Goal: Register for event/course

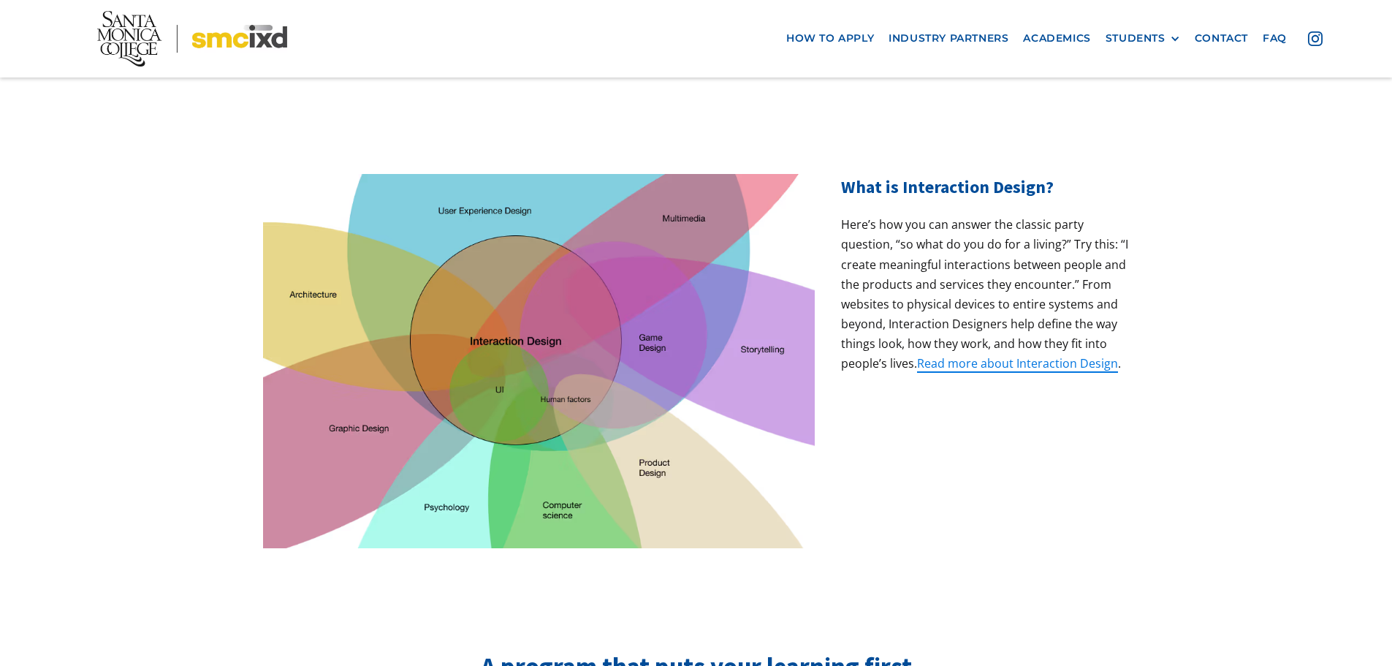
scroll to position [73, 0]
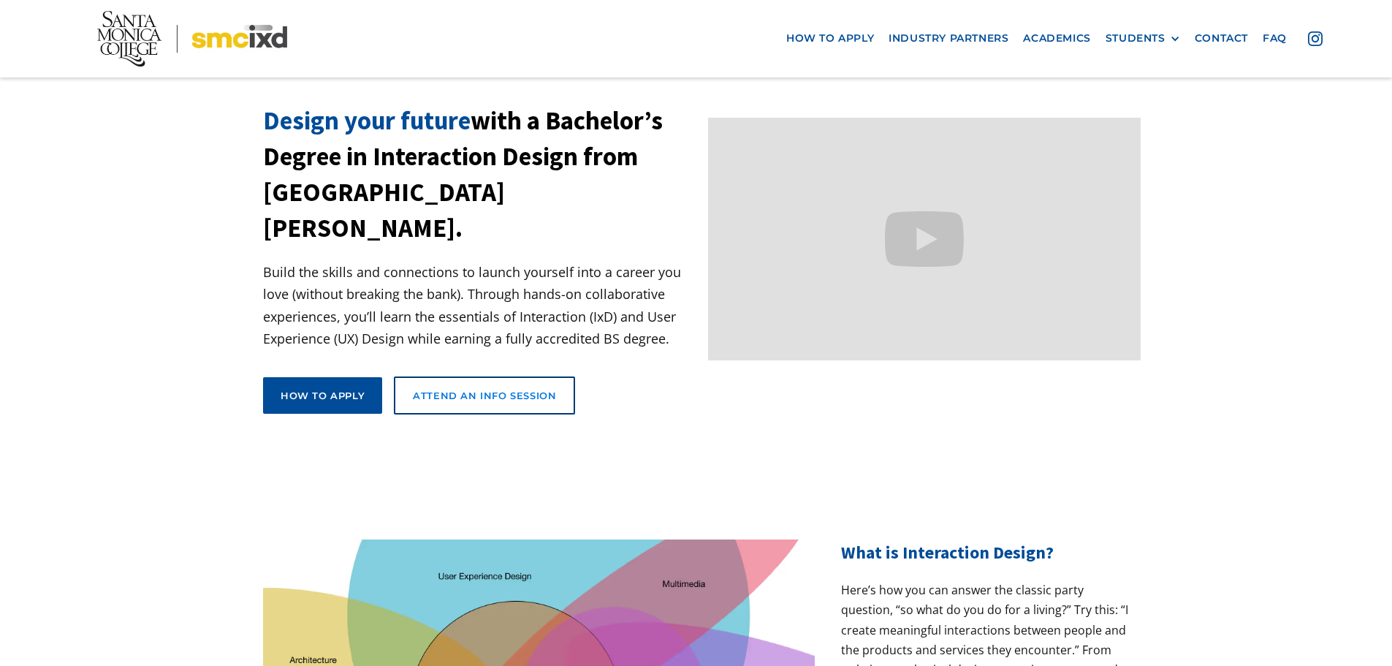
click at [455, 389] on div "Attend an Info Session" at bounding box center [484, 395] width 143 height 13
click at [1136, 34] on div "STUDENTS" at bounding box center [1136, 38] width 60 height 12
click at [1131, 107] on link "Alumni" at bounding box center [1172, 119] width 132 height 27
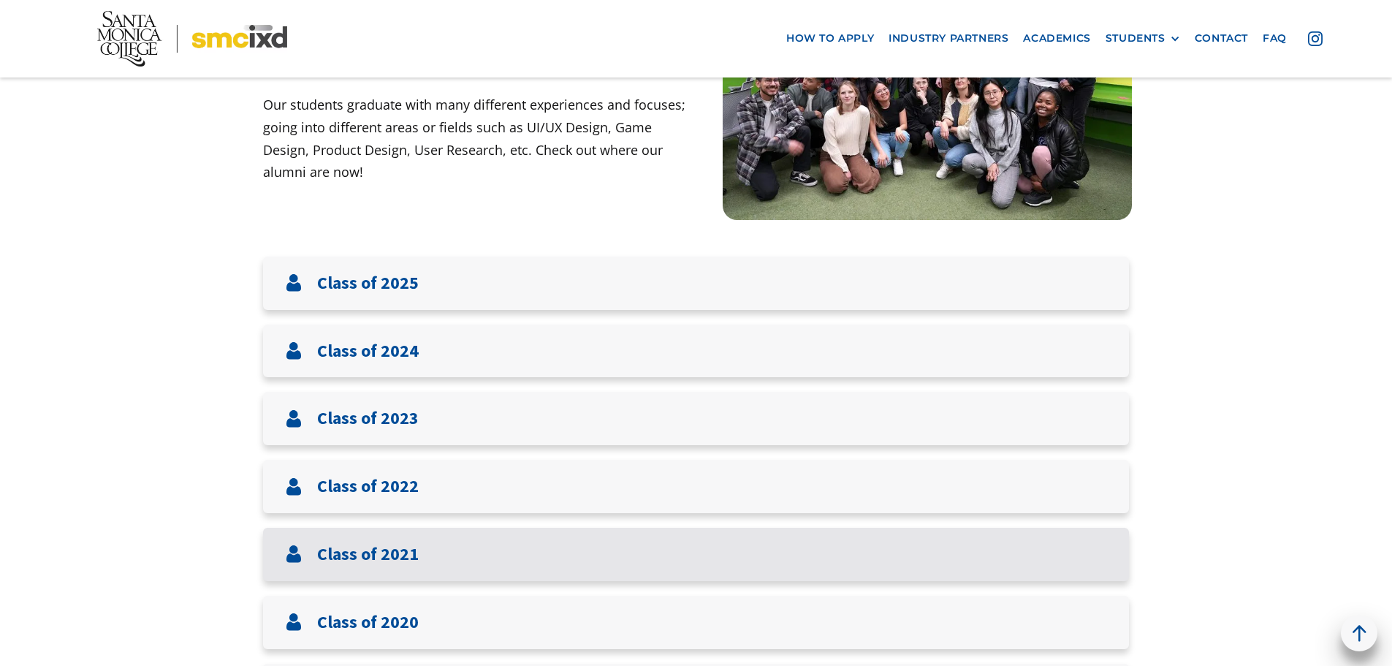
scroll to position [292, 0]
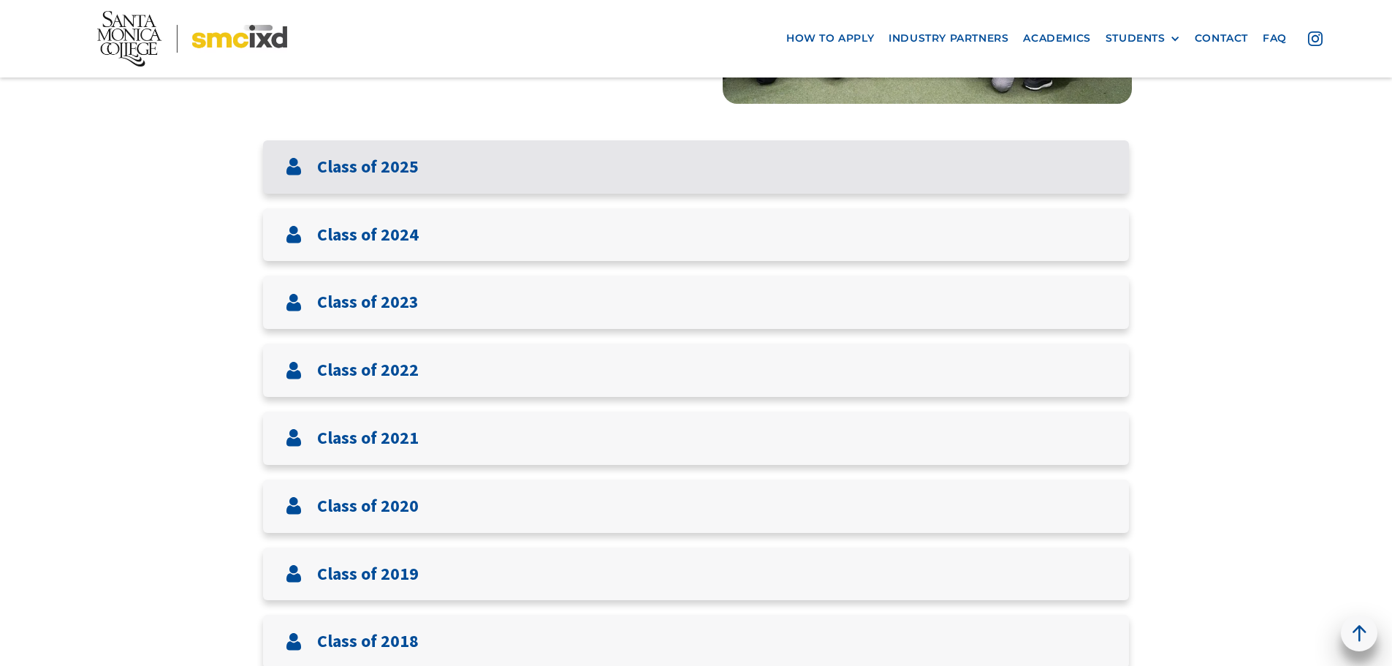
click at [408, 172] on h3 "Class of 2025" at bounding box center [368, 166] width 102 height 21
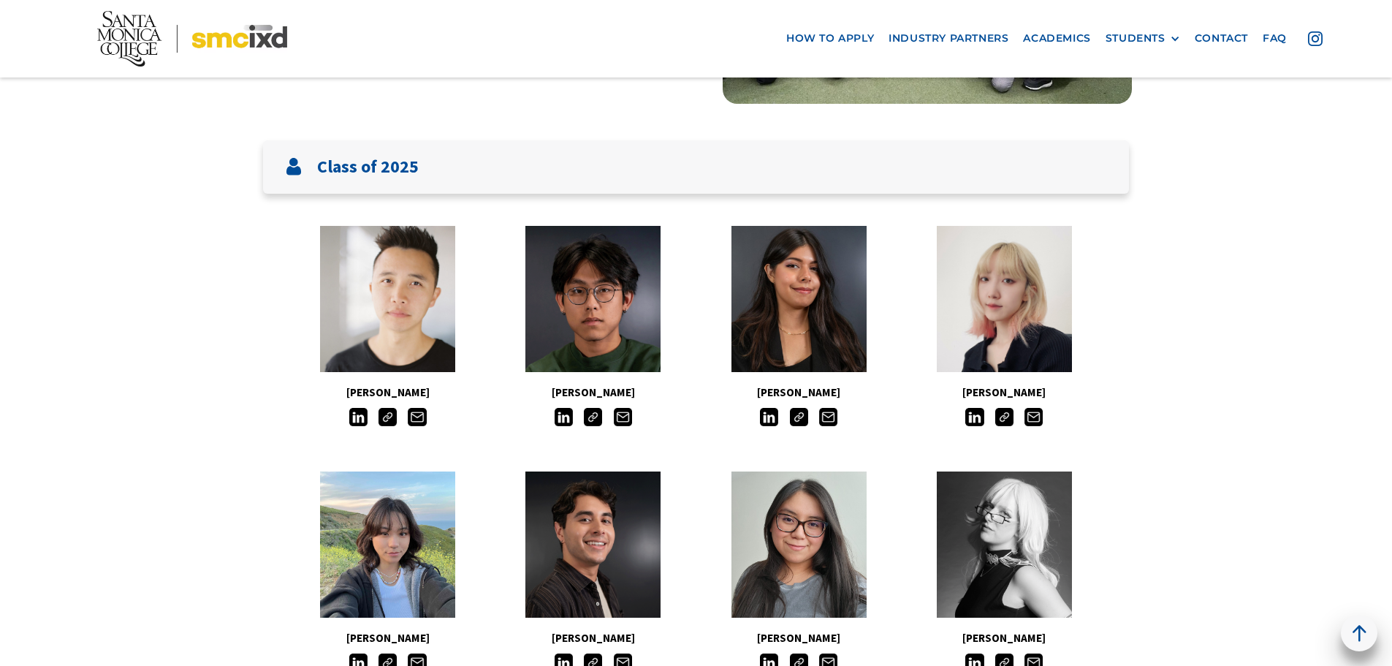
click at [390, 421] on img at bounding box center [388, 417] width 18 height 18
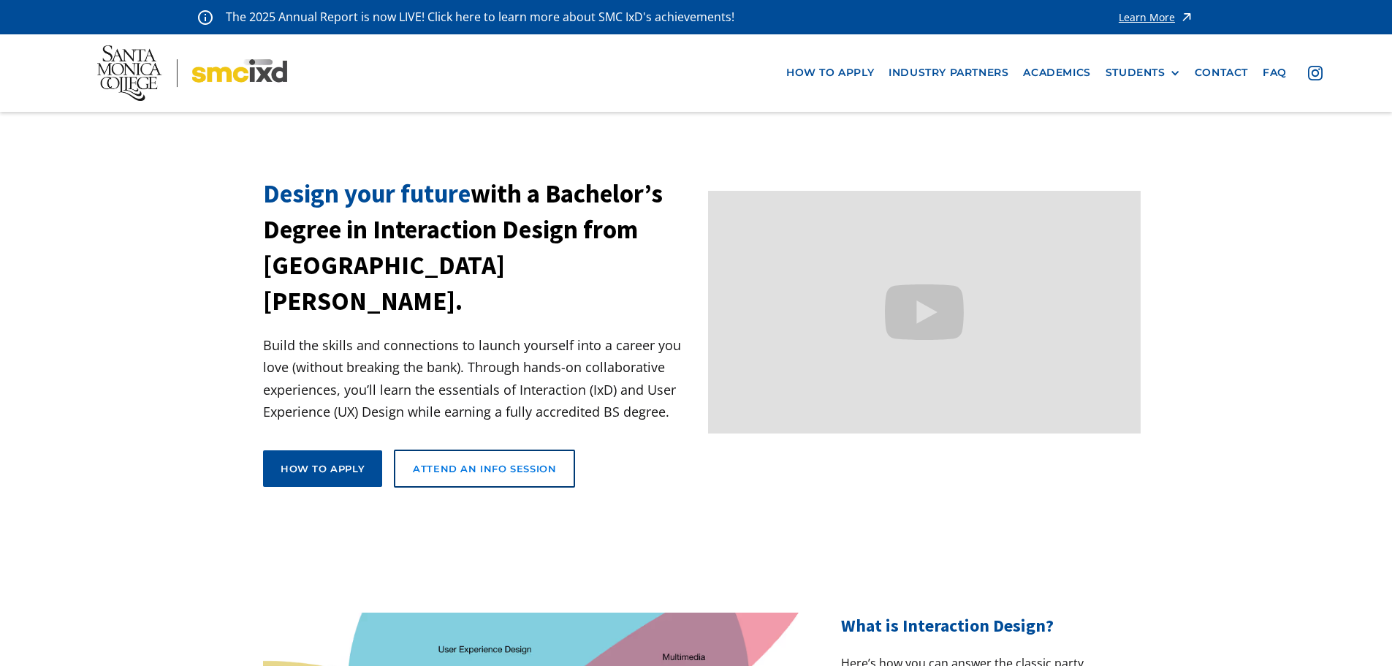
click at [460, 449] on link "Attend an Info Session" at bounding box center [484, 468] width 181 height 38
